Goal: Information Seeking & Learning: Learn about a topic

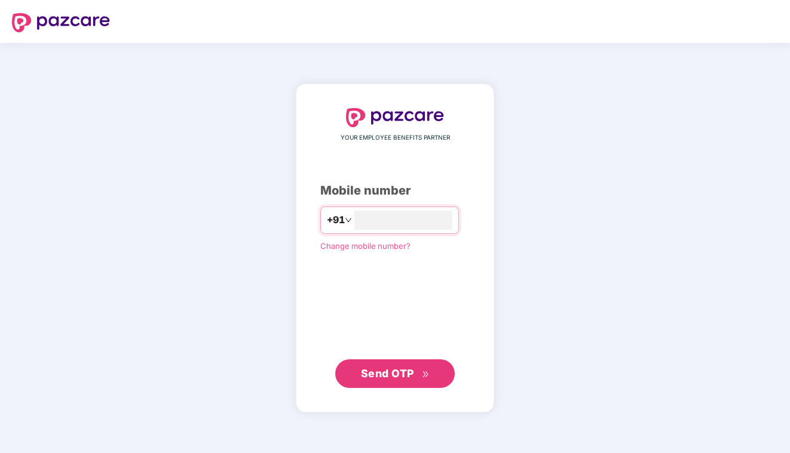
type input "**********"
click at [427, 373] on icon "double-right" at bounding box center [424, 375] width 5 height 6
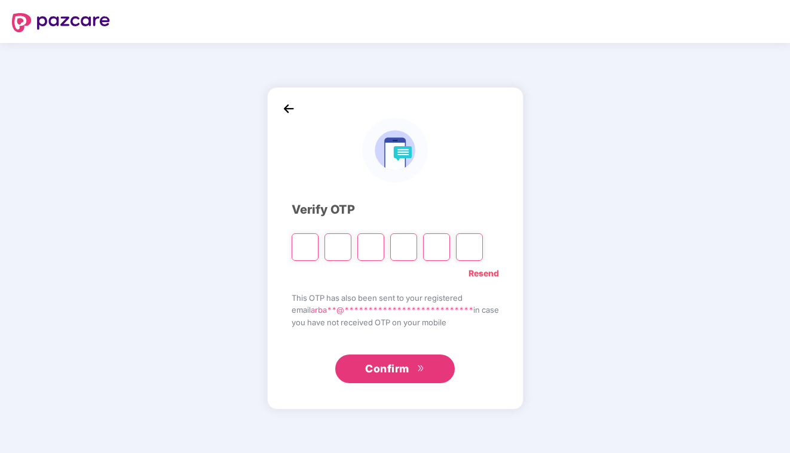
type input "*"
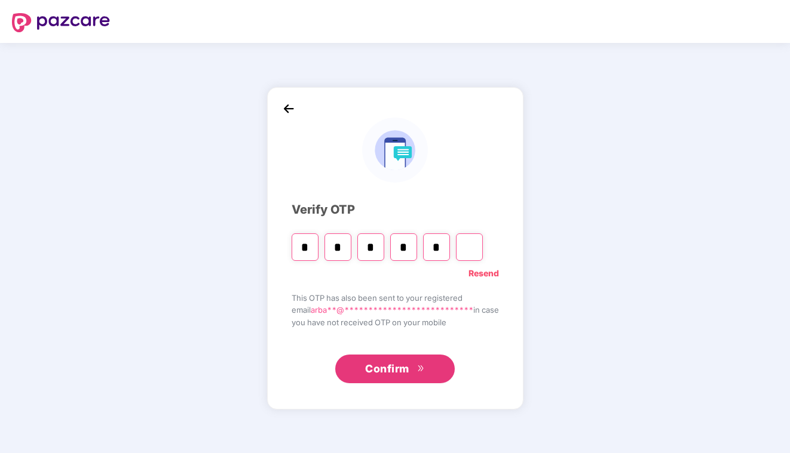
type input "*"
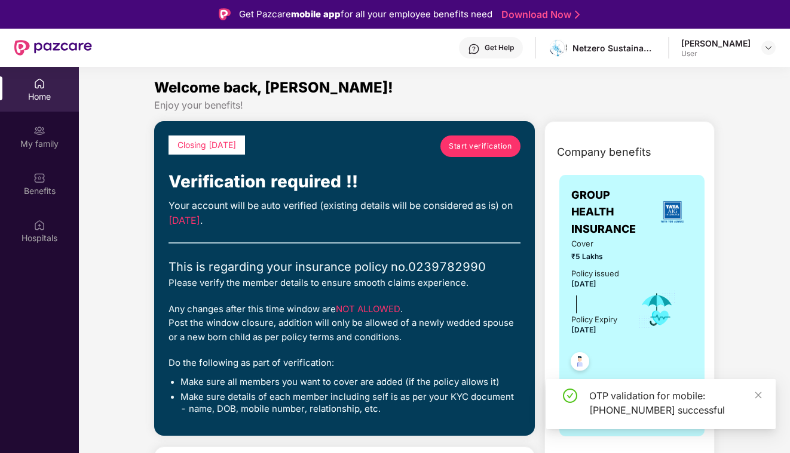
click at [494, 148] on span "Start verification" at bounding box center [480, 145] width 63 height 11
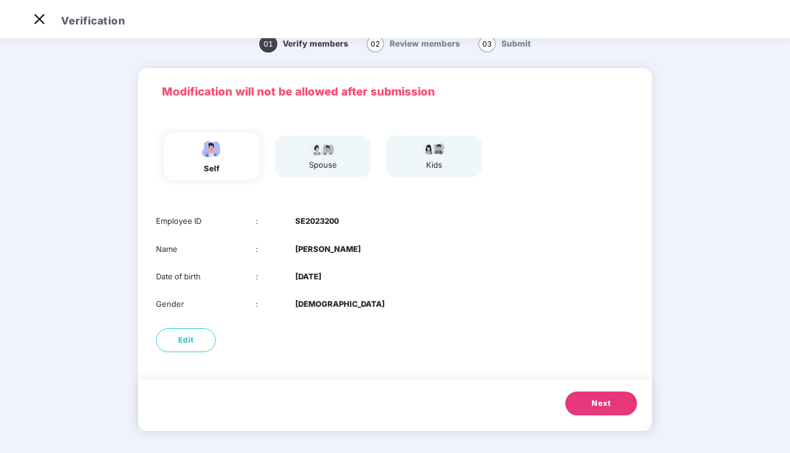
scroll to position [29, 0]
click at [603, 407] on span "Next" at bounding box center [601, 404] width 19 height 12
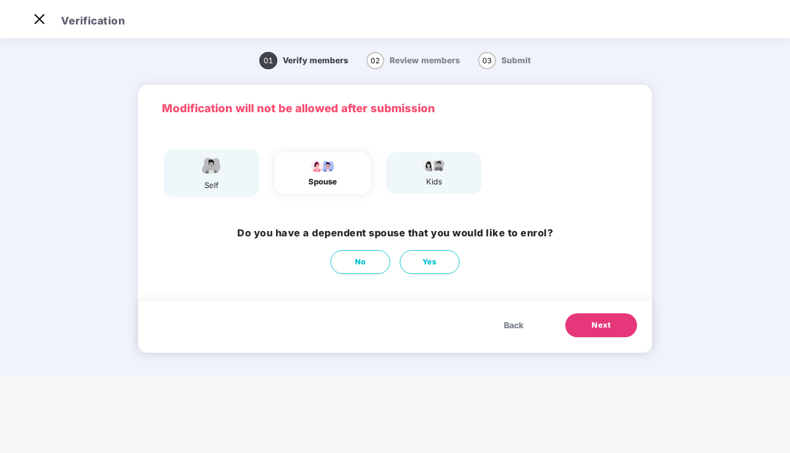
scroll to position [0, 0]
click at [603, 329] on span "Next" at bounding box center [601, 326] width 19 height 12
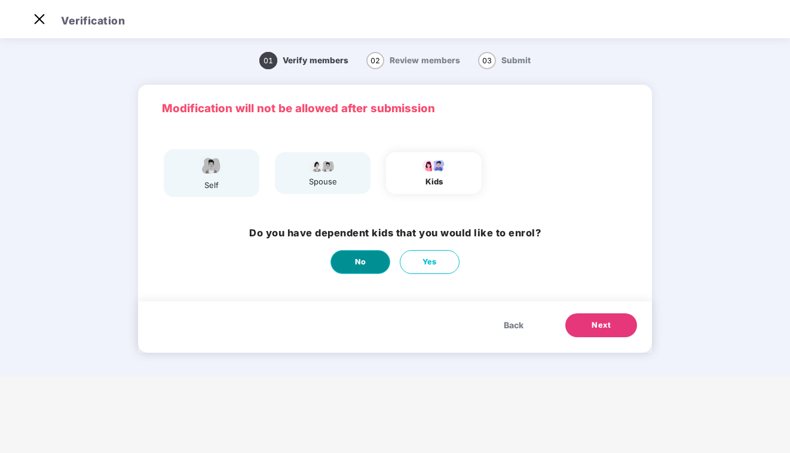
click at [363, 262] on span "No" at bounding box center [360, 262] width 11 height 12
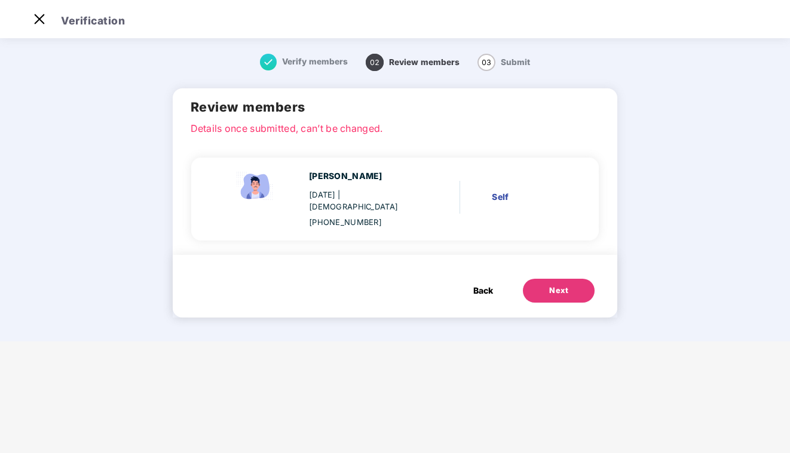
scroll to position [29, 0]
click at [574, 284] on button "Next" at bounding box center [559, 291] width 72 height 24
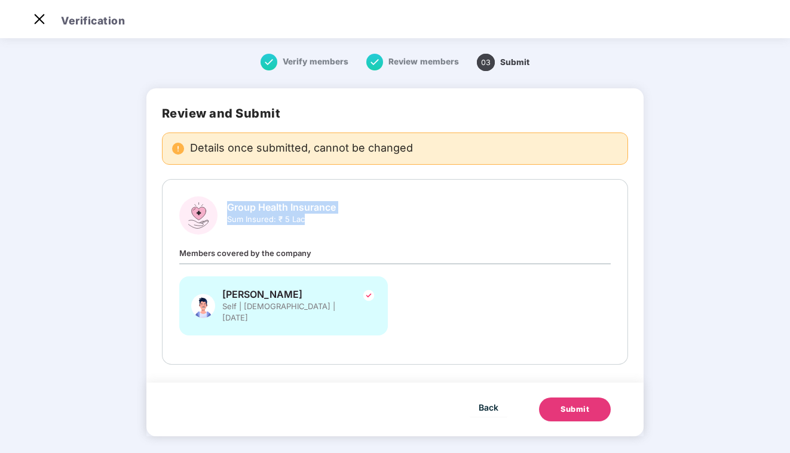
drag, startPoint x: 335, startPoint y: 220, endPoint x: 252, endPoint y: 198, distance: 86.5
click at [232, 198] on div "Group Health Insurance Sum Insured: ₹ 5 Lac" at bounding box center [395, 216] width 432 height 38
click at [413, 215] on div "Group Health Insurance Sum Insured: ₹ 5 Lac" at bounding box center [395, 216] width 432 height 38
click at [489, 400] on span "Back" at bounding box center [489, 407] width 20 height 15
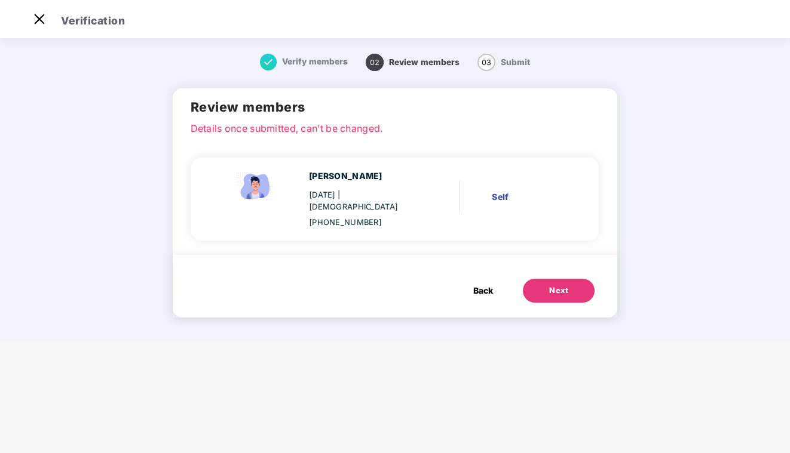
click at [494, 279] on button "Back" at bounding box center [483, 291] width 44 height 24
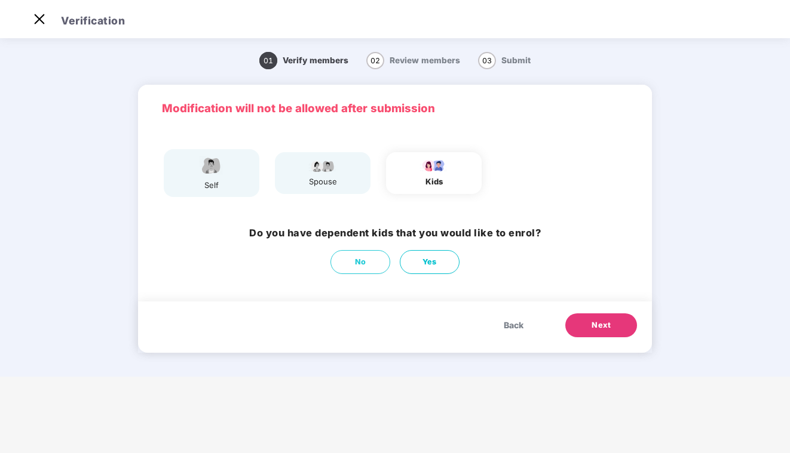
click at [339, 161] on div "spouse" at bounding box center [323, 172] width 96 height 41
click at [326, 169] on img at bounding box center [323, 165] width 30 height 14
click at [516, 329] on span "Back" at bounding box center [514, 325] width 20 height 13
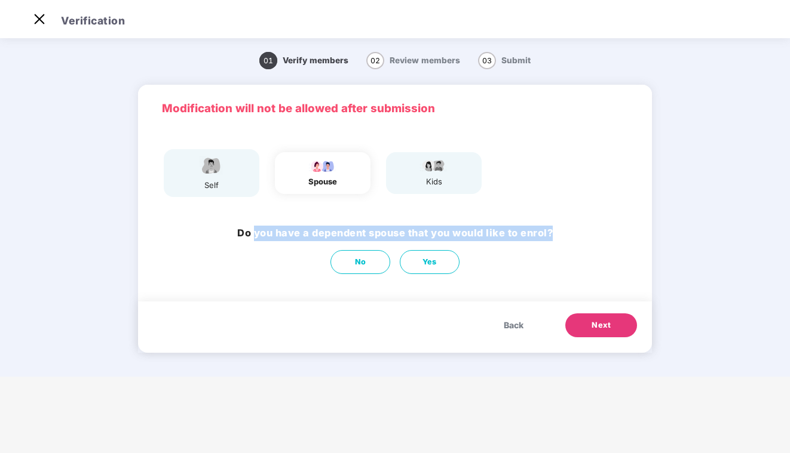
drag, startPoint x: 254, startPoint y: 229, endPoint x: 501, endPoint y: 246, distance: 247.9
click at [501, 246] on div "Do you have a dependent spouse that you would like to enrol? No Yes" at bounding box center [394, 250] width 315 height 48
click at [523, 256] on div "No Yes" at bounding box center [394, 262] width 315 height 24
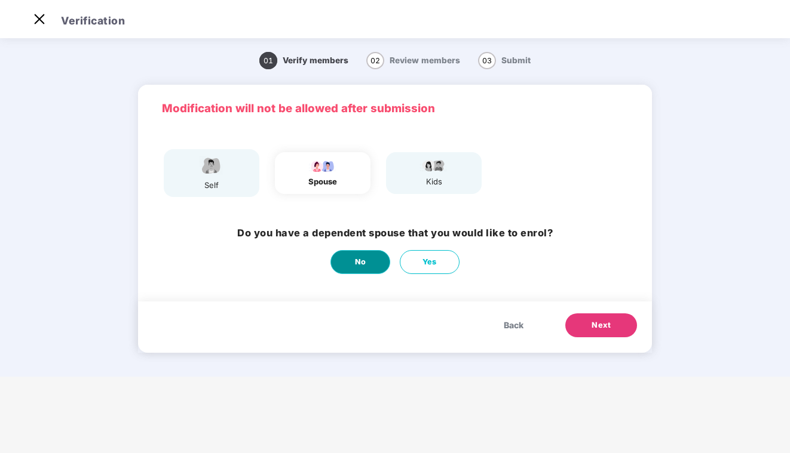
click at [368, 256] on button "No" at bounding box center [360, 262] width 60 height 24
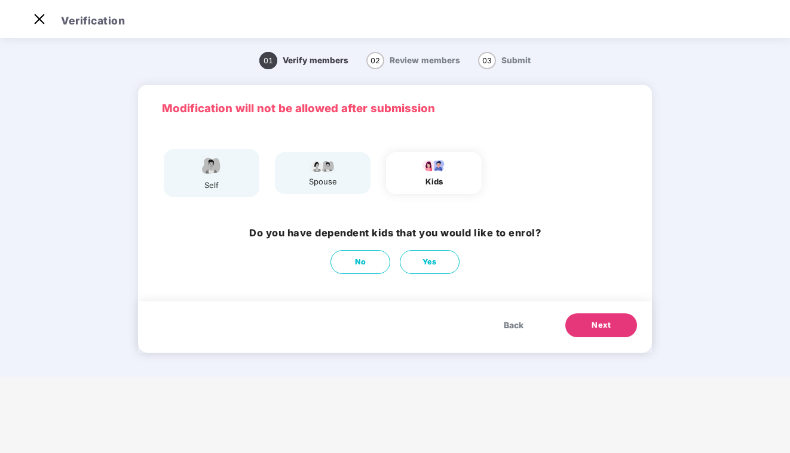
scroll to position [0, 0]
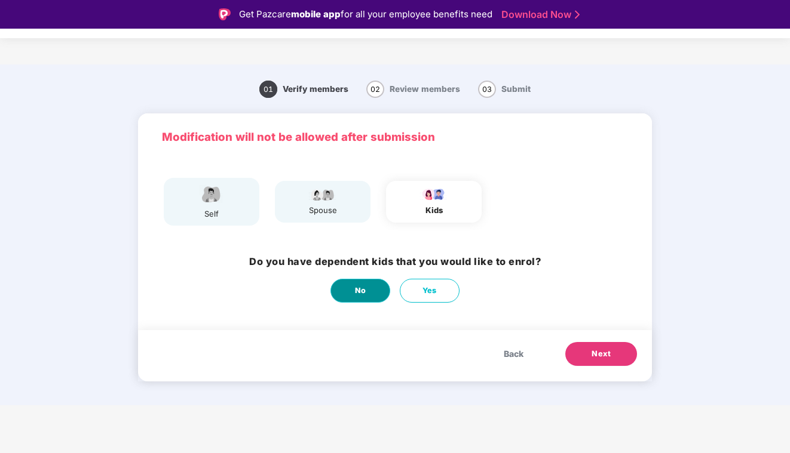
click at [364, 287] on span "No" at bounding box center [360, 291] width 11 height 12
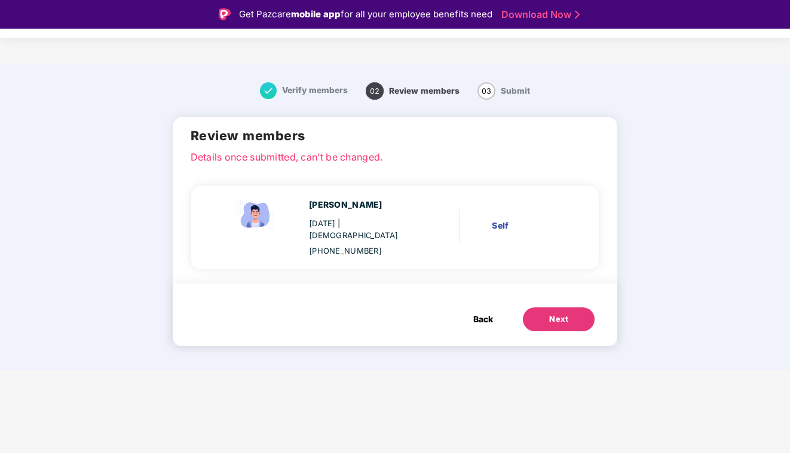
click at [563, 314] on div "Next" at bounding box center [558, 320] width 19 height 12
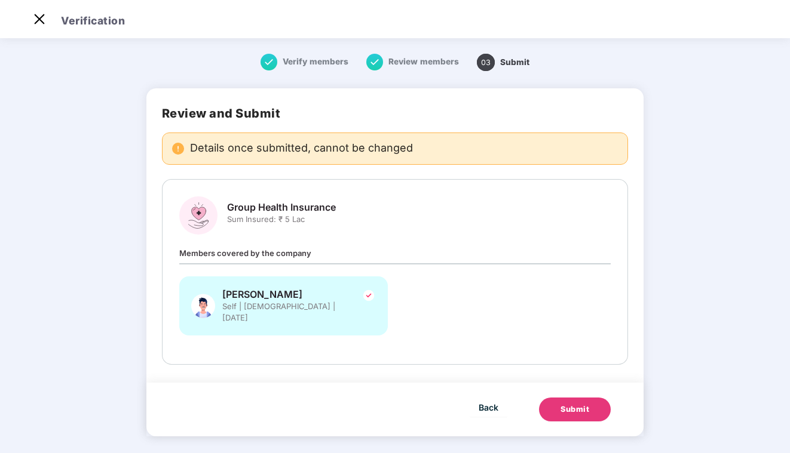
scroll to position [29, 0]
click at [575, 404] on div "Submit" at bounding box center [574, 410] width 29 height 12
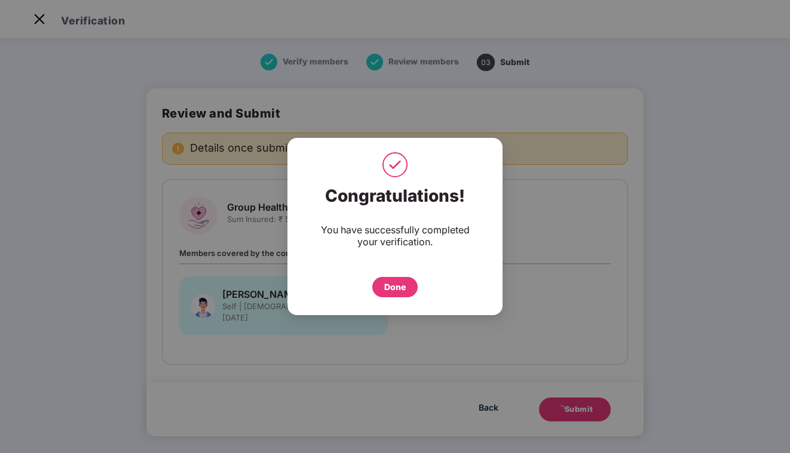
click at [401, 292] on div "Done" at bounding box center [395, 287] width 22 height 13
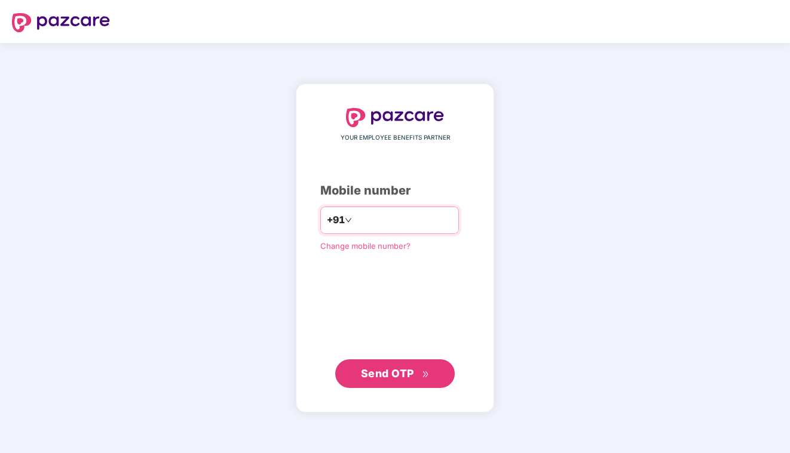
click at [419, 229] on input "number" at bounding box center [403, 220] width 98 height 19
type input "**********"
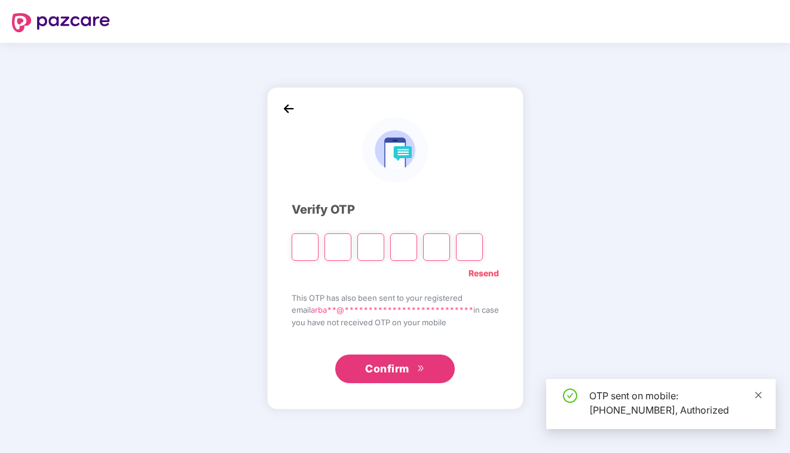
type input "*"
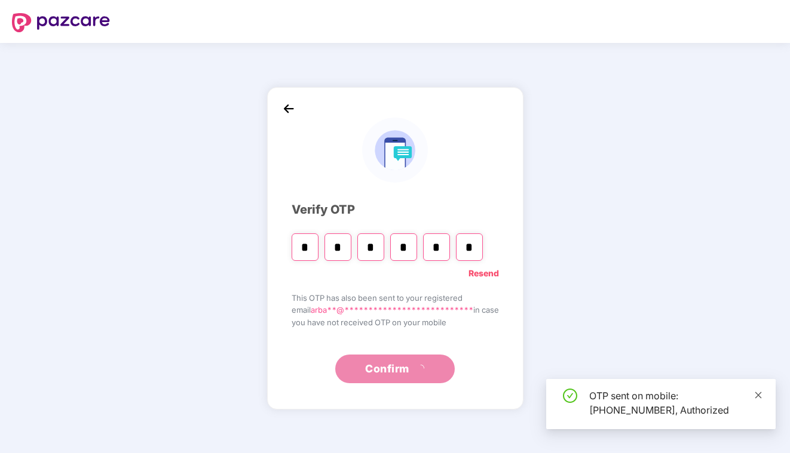
type input "*"
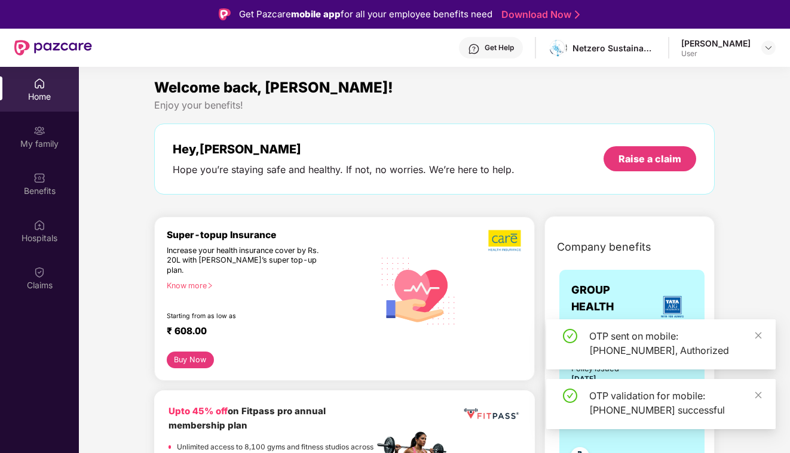
click at [687, 51] on div "User" at bounding box center [715, 54] width 69 height 10
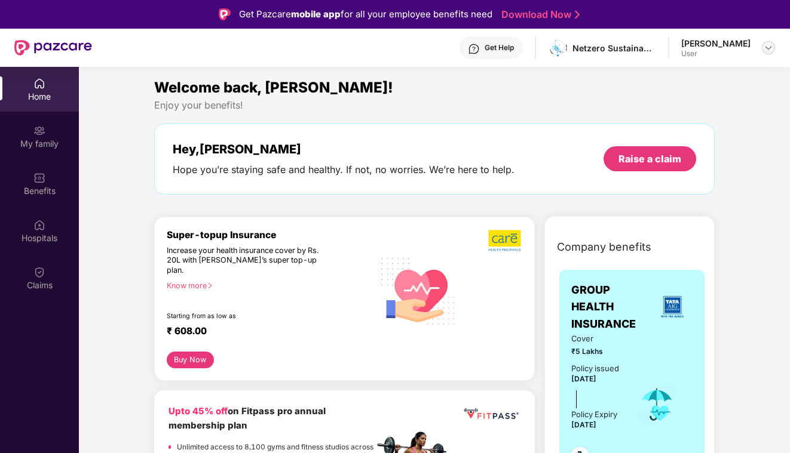
click at [765, 50] on img at bounding box center [769, 48] width 10 height 10
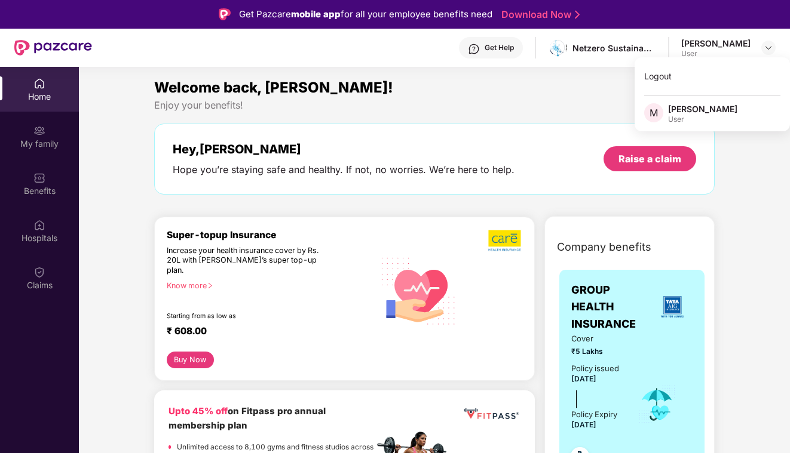
click at [659, 106] on span "M" at bounding box center [653, 112] width 19 height 19
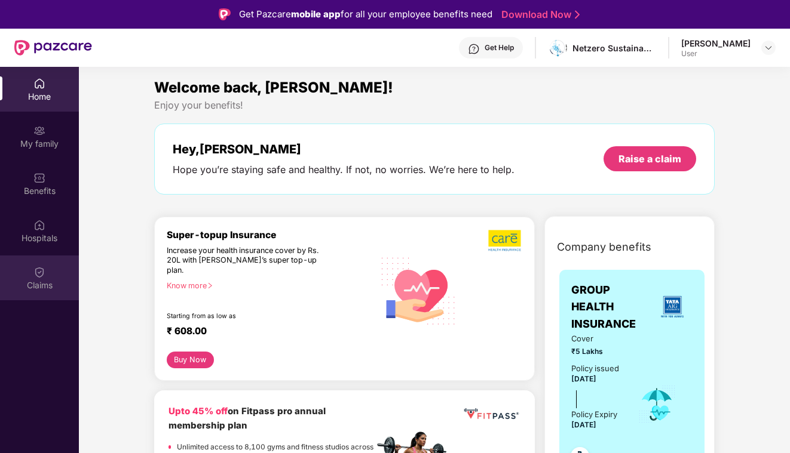
click at [42, 257] on div "Claims" at bounding box center [39, 278] width 79 height 45
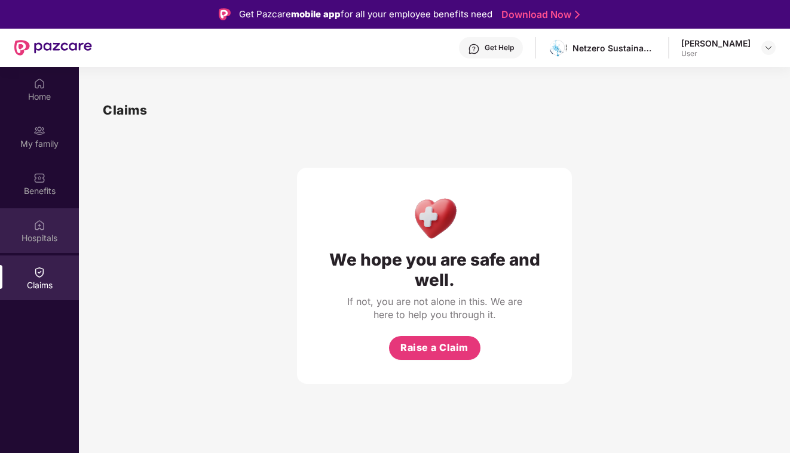
click at [53, 239] on div "Hospitals" at bounding box center [39, 238] width 79 height 12
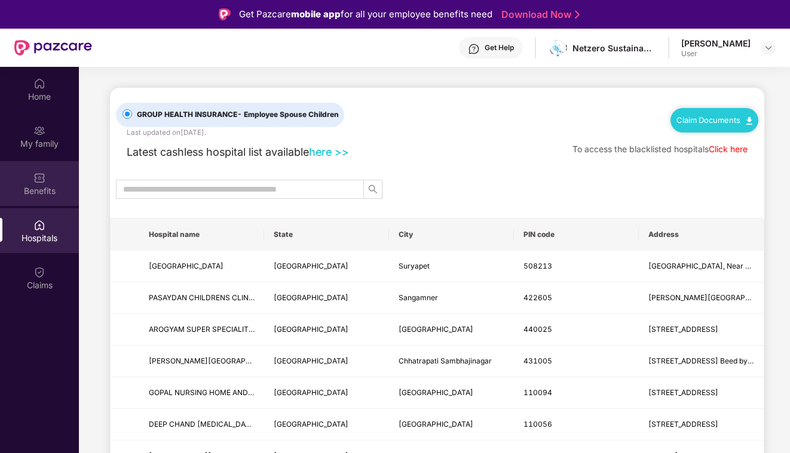
click at [49, 185] on div "Benefits" at bounding box center [39, 191] width 79 height 12
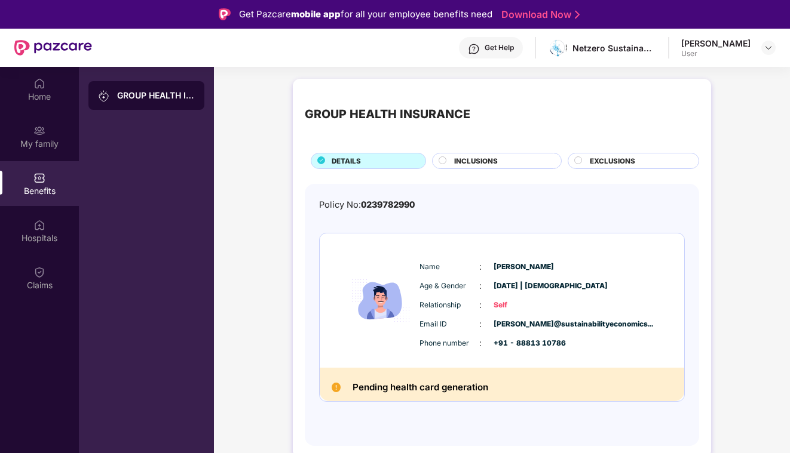
click at [492, 156] on span "INCLUSIONS" at bounding box center [476, 161] width 44 height 11
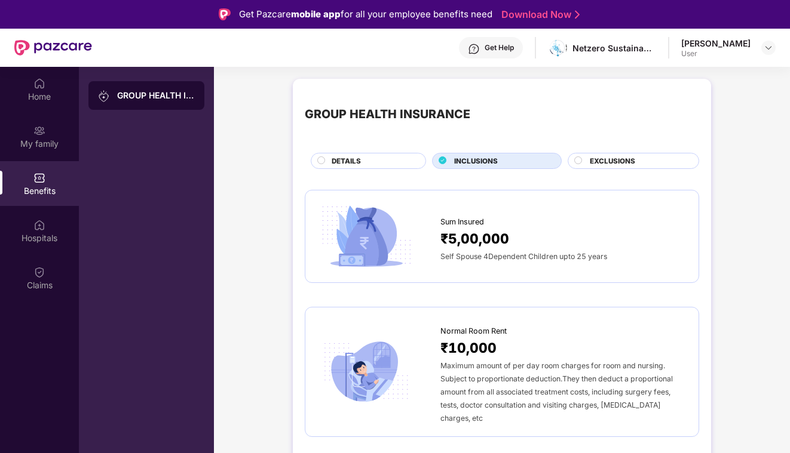
click at [646, 166] on div "EXCLUSIONS" at bounding box center [638, 162] width 109 height 13
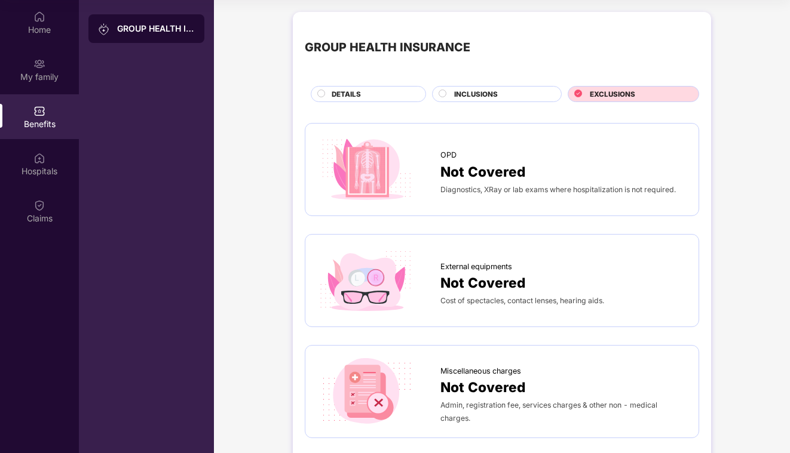
click at [473, 99] on span "INCLUSIONS" at bounding box center [476, 94] width 44 height 11
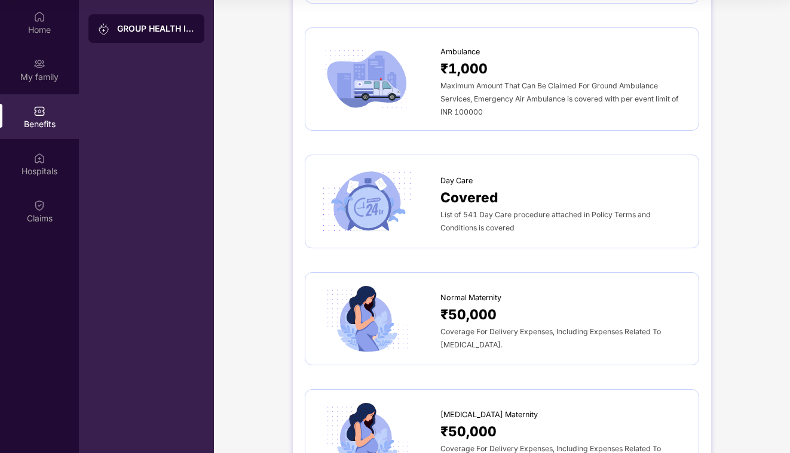
scroll to position [1032, 0]
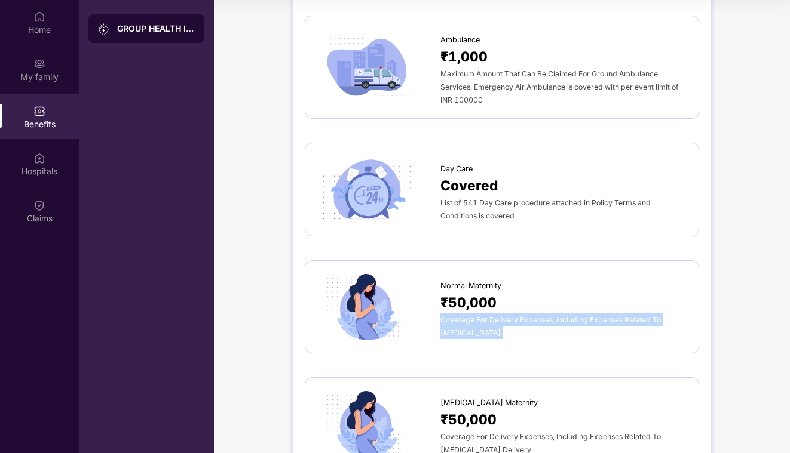
drag, startPoint x: 441, startPoint y: 288, endPoint x: 494, endPoint y: 301, distance: 54.1
click at [494, 315] on span "Coverage For Delivery Expenses, Including Expenses Related To Normal Delivery." at bounding box center [550, 326] width 220 height 22
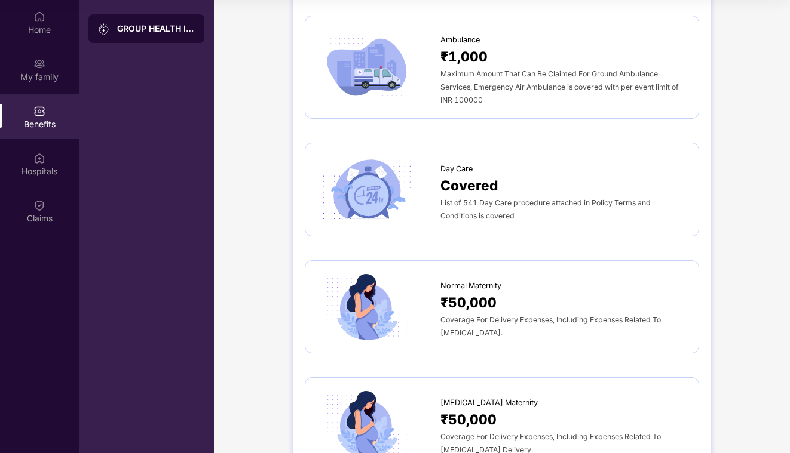
click at [499, 313] on div "Coverage For Delivery Expenses, Including Expenses Related To Normal Delivery." at bounding box center [563, 326] width 246 height 26
drag, startPoint x: 496, startPoint y: 301, endPoint x: 437, endPoint y: 290, distance: 60.1
click at [437, 290] on div "Normal Maternity ₹50,000 Coverage For Delivery Expenses, Including Expenses Rel…" at bounding box center [501, 307] width 369 height 68
click at [443, 315] on span "Coverage For Delivery Expenses, Including Expenses Related To Normal Delivery." at bounding box center [550, 326] width 220 height 22
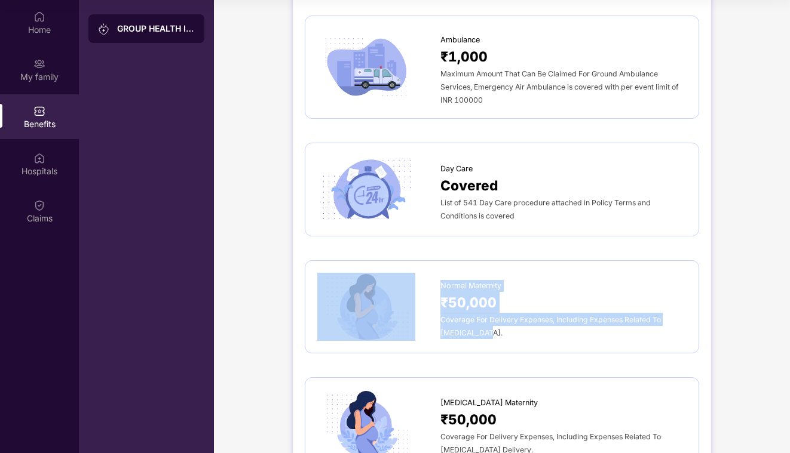
drag, startPoint x: 439, startPoint y: 286, endPoint x: 484, endPoint y: 296, distance: 46.7
click at [484, 296] on div "Normal Maternity ₹50,000 Coverage For Delivery Expenses, Including Expenses Rel…" at bounding box center [501, 307] width 369 height 68
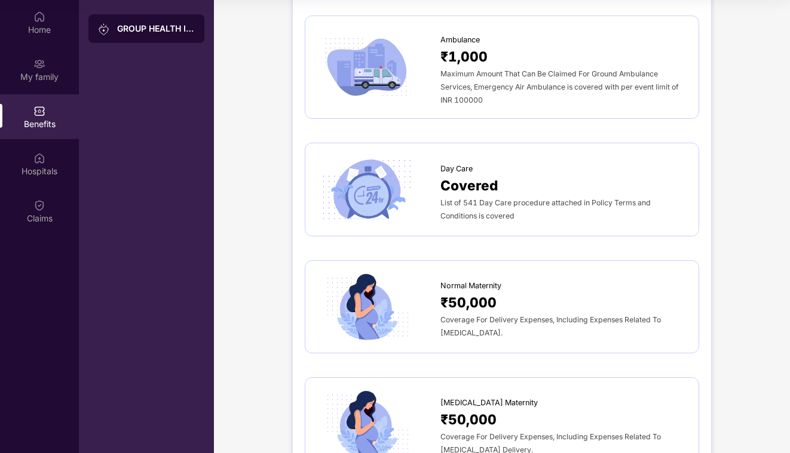
click at [485, 315] on span "Coverage For Delivery Expenses, Including Expenses Related To Normal Delivery." at bounding box center [550, 326] width 220 height 22
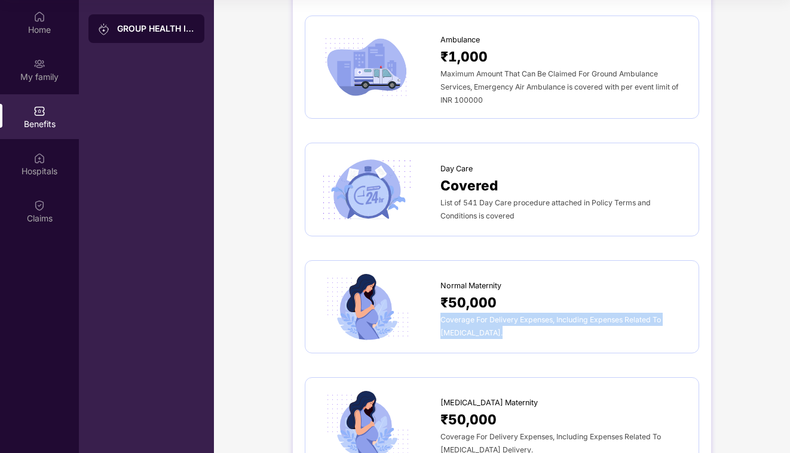
drag, startPoint x: 495, startPoint y: 301, endPoint x: 442, endPoint y: 289, distance: 54.5
click at [442, 315] on span "Coverage For Delivery Expenses, Including Expenses Related To Normal Delivery." at bounding box center [550, 326] width 220 height 22
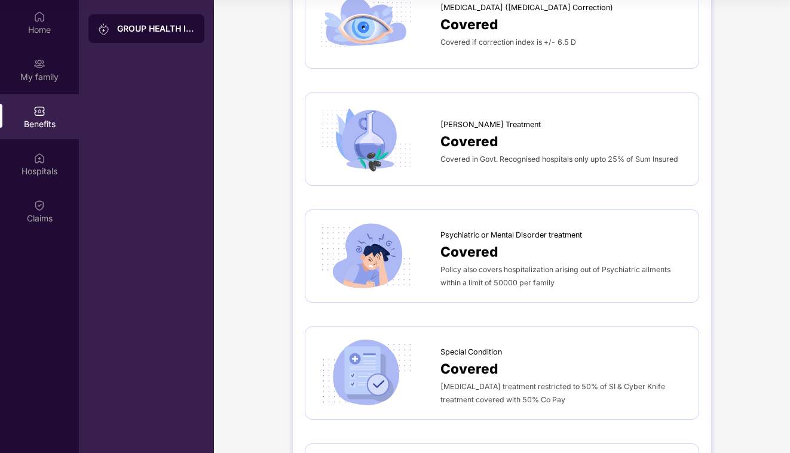
scroll to position [1844, 0]
